Goal: Information Seeking & Learning: Learn about a topic

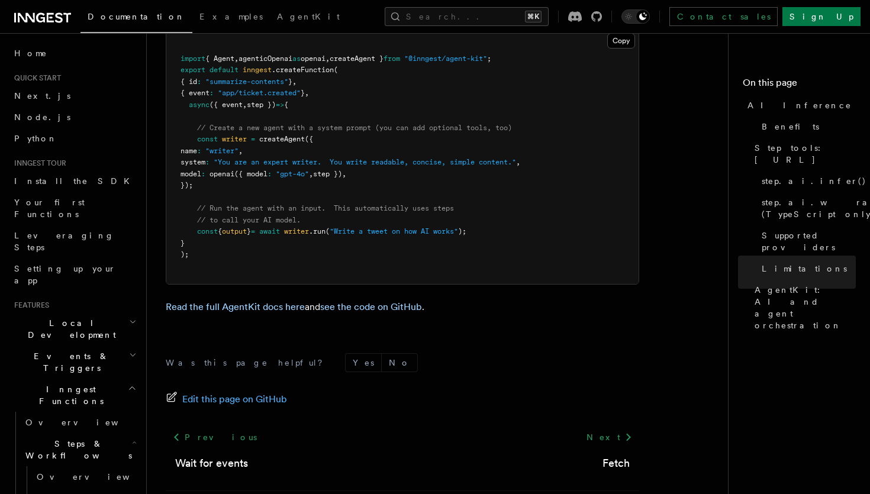
scroll to position [286, 0]
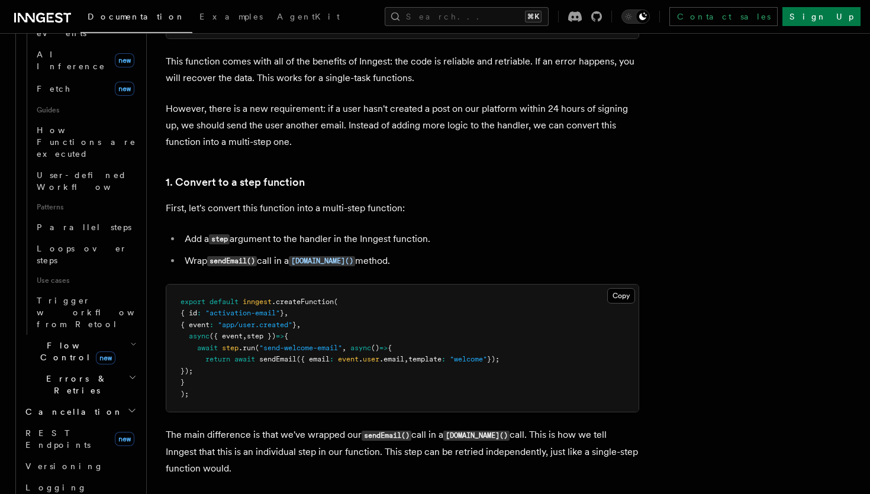
scroll to position [541, 0]
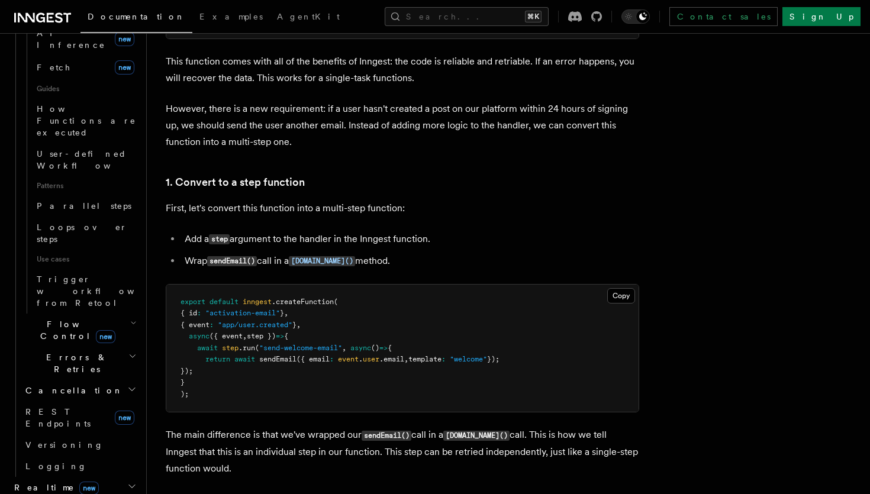
click at [40, 482] on span "Realtime new" at bounding box center [53, 488] width 89 height 12
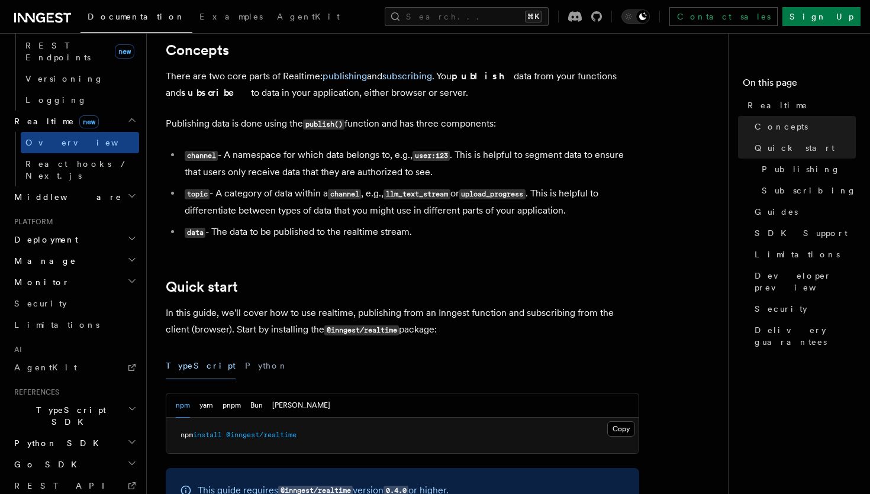
scroll to position [288, 0]
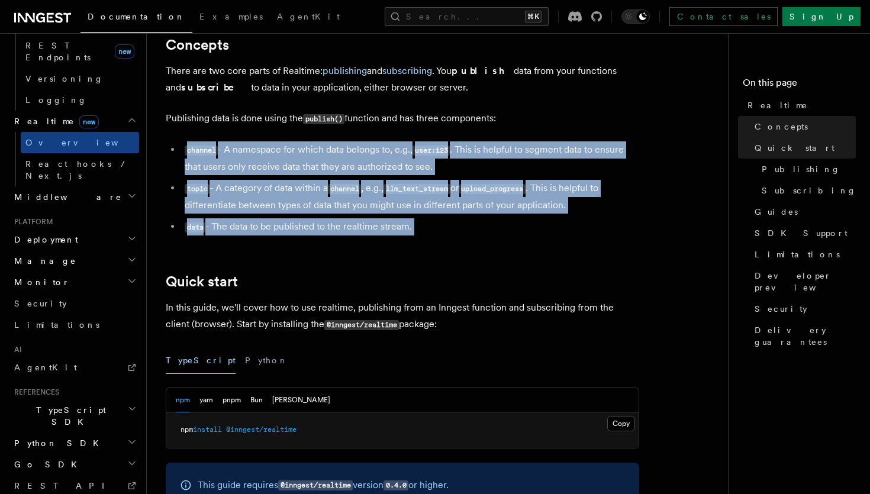
drag, startPoint x: 183, startPoint y: 149, endPoint x: 424, endPoint y: 238, distance: 256.4
copy article "channel - A namespace for which data belongs to, e.g., user:123 . This is helpf…"
